Goal: Information Seeking & Learning: Learn about a topic

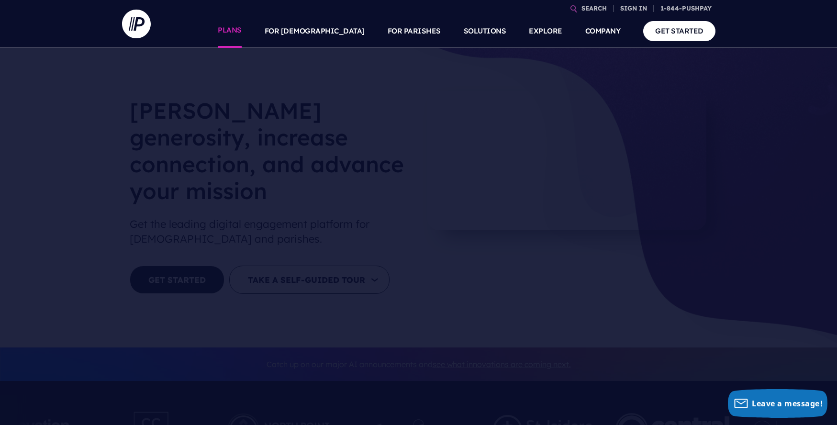
click at [242, 27] on link "PLANS" at bounding box center [230, 30] width 24 height 33
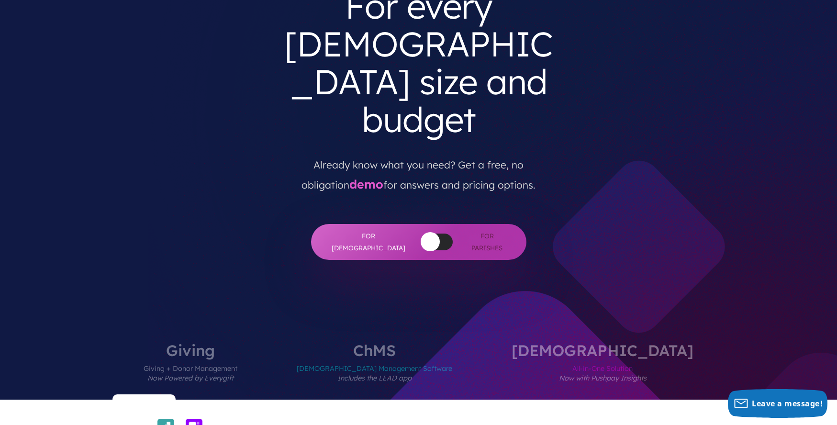
scroll to position [119, 0]
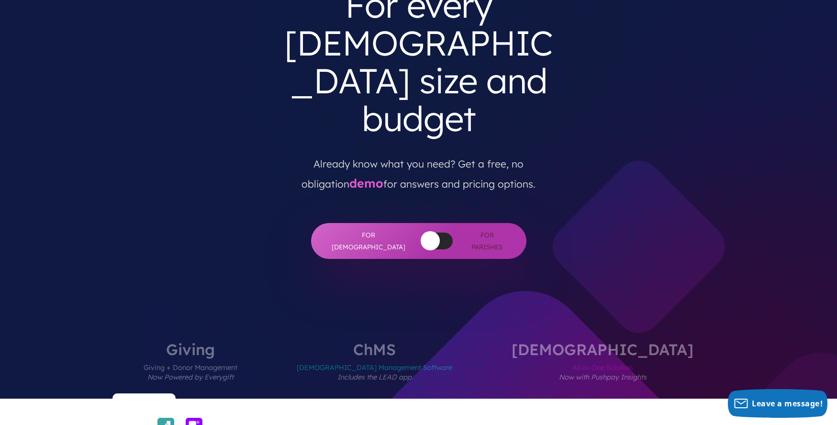
click at [448, 357] on span "Church Management Software Includes the LEAD app" at bounding box center [374, 378] width 155 height 42
click at [616, 357] on span "All-in-One Solution Now with Pushpay Insights" at bounding box center [602, 378] width 182 height 42
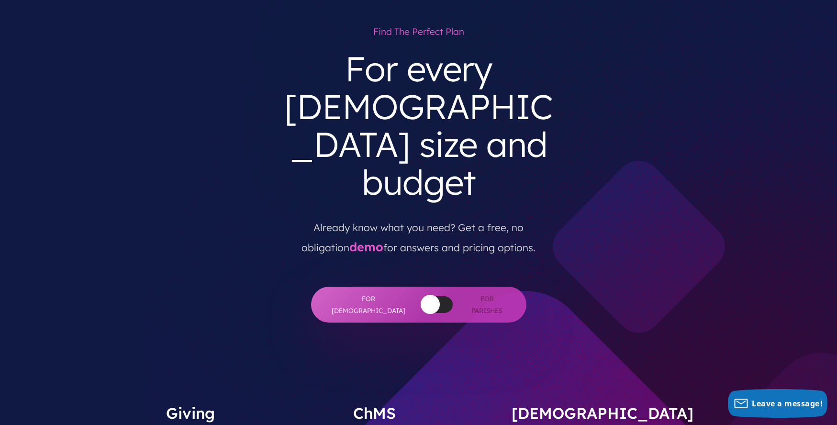
scroll to position [0, 0]
